Goal: Entertainment & Leisure: Consume media (video, audio)

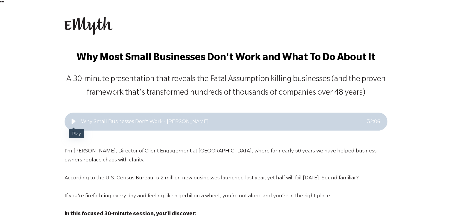
click at [74, 120] on icon "Play" at bounding box center [73, 121] width 7 height 7
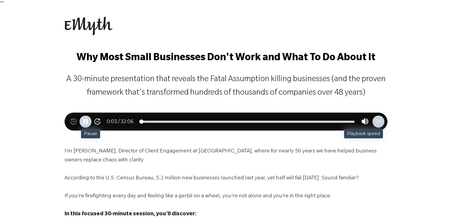
click at [375, 121] on div "1 x" at bounding box center [379, 121] width 12 height 12
click at [376, 120] on icon "Speed up playback" at bounding box center [378, 121] width 7 height 7
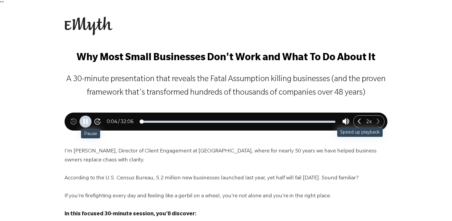
click at [376, 120] on icon "Speed up playback" at bounding box center [378, 121] width 7 height 7
click at [361, 124] on icon "Slow down playback" at bounding box center [360, 121] width 7 height 7
click at [361, 124] on icon "Slow down playback" at bounding box center [358, 121] width 7 height 7
click at [379, 121] on icon "Speed up playback" at bounding box center [378, 121] width 3 height 5
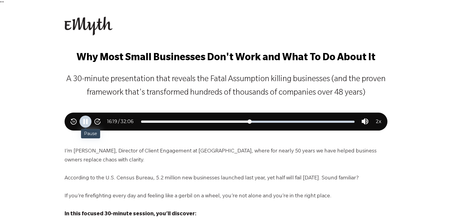
click at [80, 124] on div "Pause" at bounding box center [86, 121] width 12 height 12
click at [82, 121] on icon "Pause" at bounding box center [85, 121] width 7 height 7
click at [82, 121] on icon "Play" at bounding box center [85, 121] width 7 height 7
click at [232, 122] on div "Adjust position" at bounding box center [248, 122] width 214 height 2
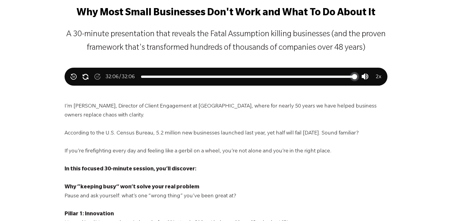
scroll to position [111, 0]
